Goal: Task Accomplishment & Management: Contribute content

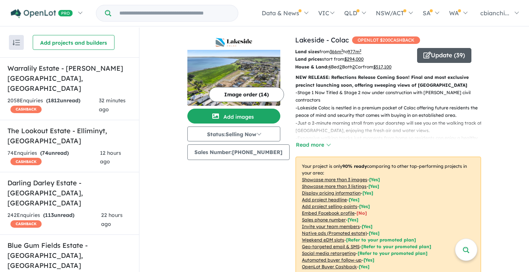
click at [439, 57] on button "Update ( 39 )" at bounding box center [444, 55] width 54 height 15
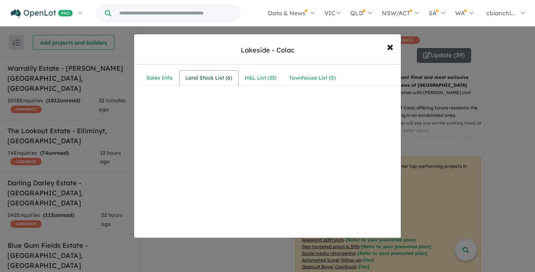
click at [217, 77] on div "Land Stock List ( 6 )" at bounding box center [209, 78] width 47 height 9
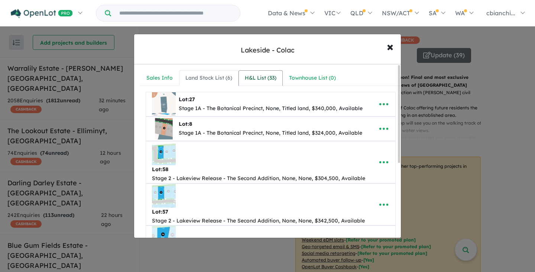
click at [260, 77] on div "H&L List ( 33 )" at bounding box center [261, 78] width 32 height 9
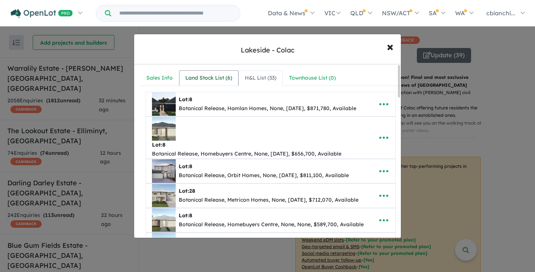
click at [209, 81] on div "Land Stock List ( 6 )" at bounding box center [209, 78] width 47 height 9
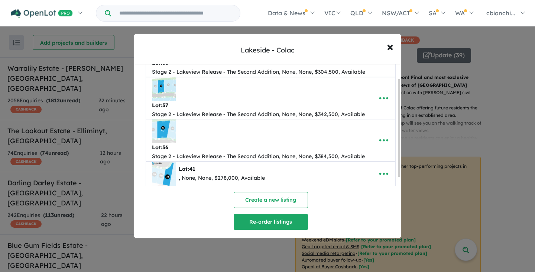
scroll to position [133, 0]
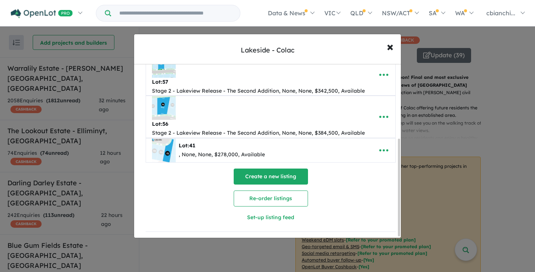
click at [277, 171] on button "Create a new listing" at bounding box center [271, 176] width 74 height 16
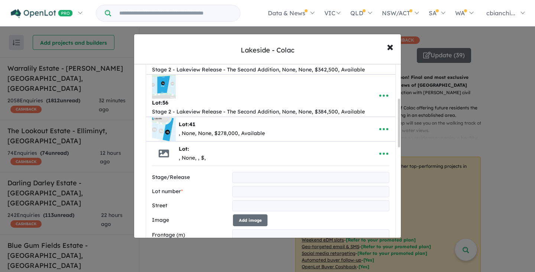
scroll to position [0, 0]
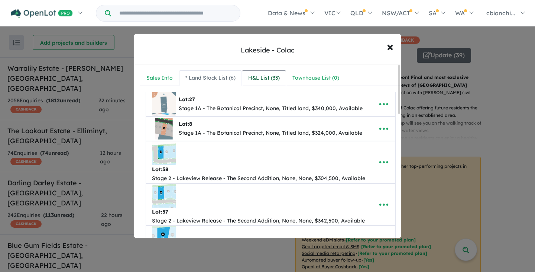
click at [277, 75] on div "H&L List ( 33 )" at bounding box center [264, 78] width 32 height 9
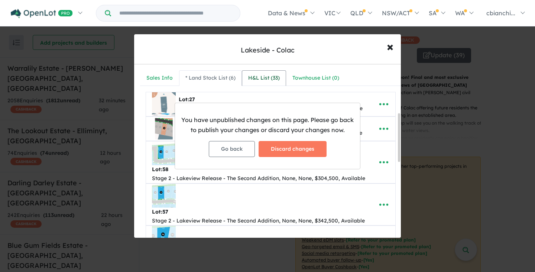
scroll to position [176, 0]
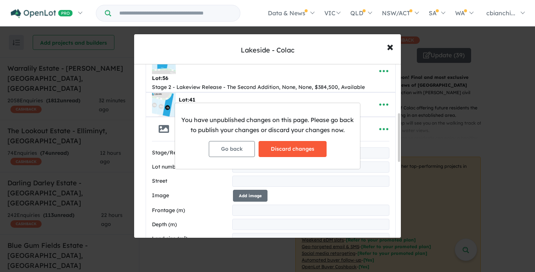
click at [292, 144] on button "Discard changes" at bounding box center [293, 149] width 68 height 16
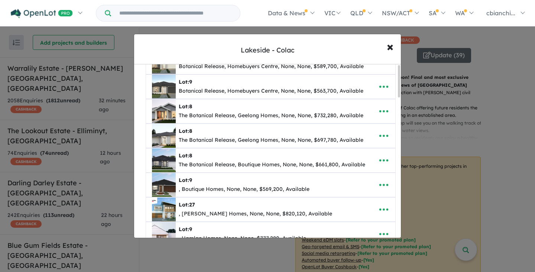
scroll to position [0, 0]
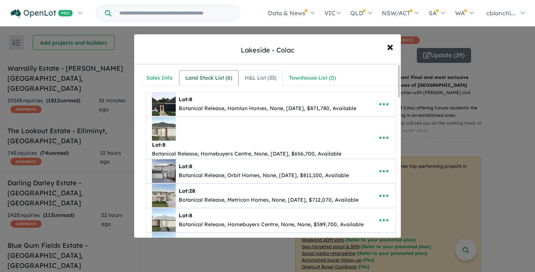
click at [205, 76] on div "Land Stock List ( 6 )" at bounding box center [209, 78] width 47 height 9
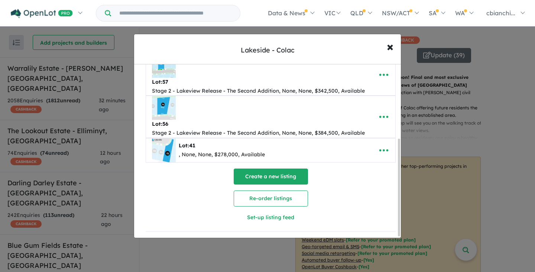
click at [268, 175] on button "Create a new listing" at bounding box center [271, 176] width 74 height 16
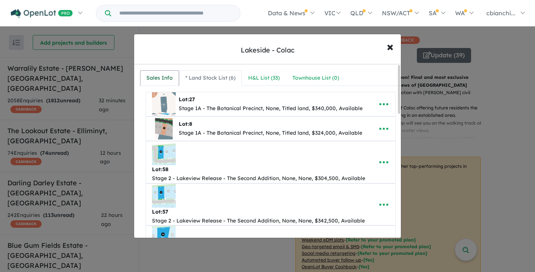
click at [169, 76] on div "Sales Info" at bounding box center [160, 78] width 26 height 9
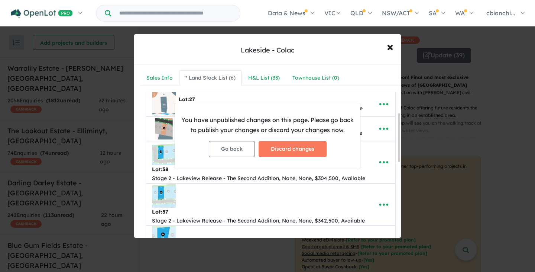
scroll to position [176, 0]
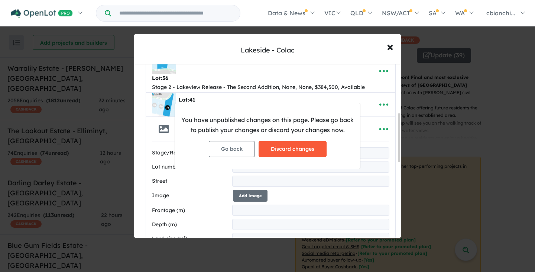
click at [297, 149] on button "Discard changes" at bounding box center [293, 149] width 68 height 16
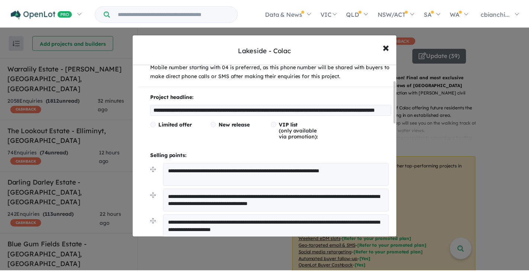
scroll to position [0, 0]
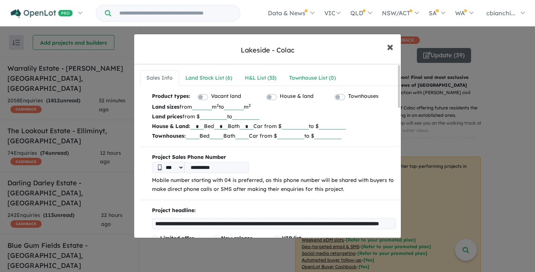
click at [388, 47] on span "×" at bounding box center [390, 46] width 7 height 16
